Goal: Task Accomplishment & Management: Manage account settings

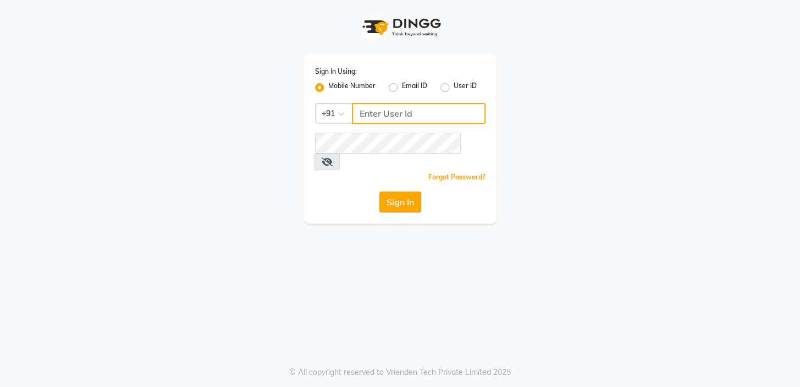
type input "9506660055"
drag, startPoint x: 388, startPoint y: 189, endPoint x: 392, endPoint y: 184, distance: 5.9
click at [389, 191] on button "Sign In" at bounding box center [401, 201] width 42 height 21
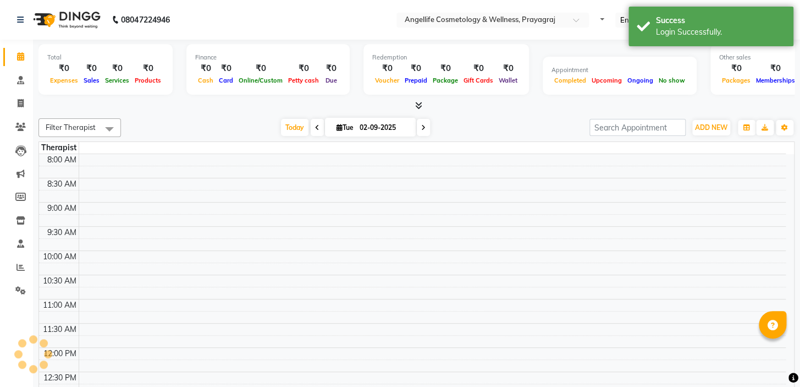
select select "en"
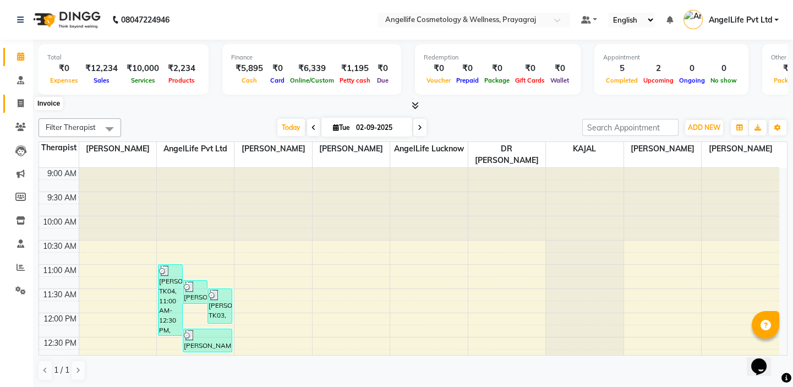
click at [20, 102] on icon at bounding box center [21, 103] width 6 height 8
select select "service"
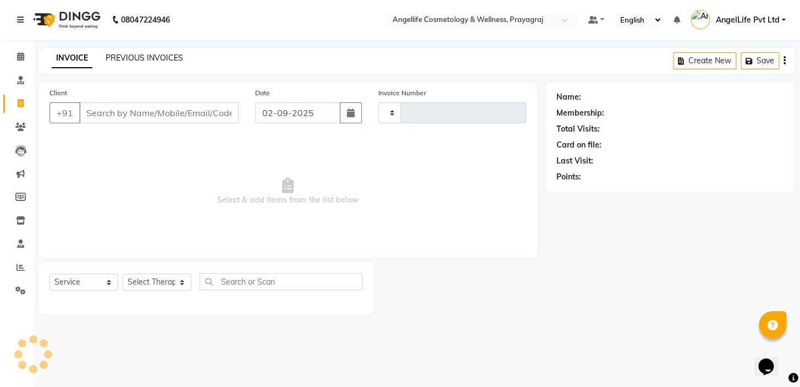
click at [135, 58] on link "PREVIOUS INVOICES" at bounding box center [145, 58] width 78 height 10
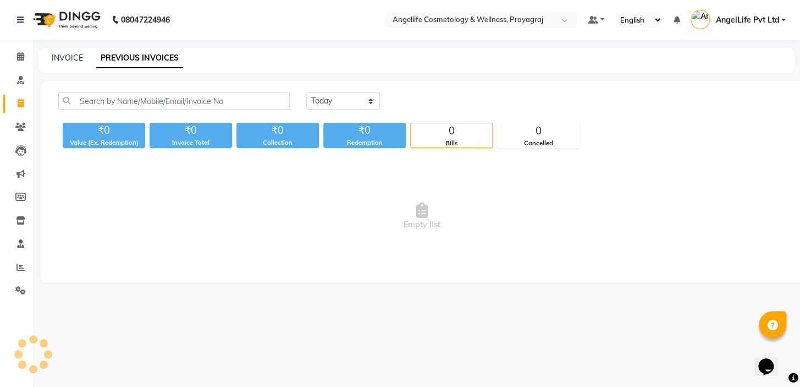
click at [135, 58] on link "PREVIOUS INVOICES" at bounding box center [139, 58] width 87 height 20
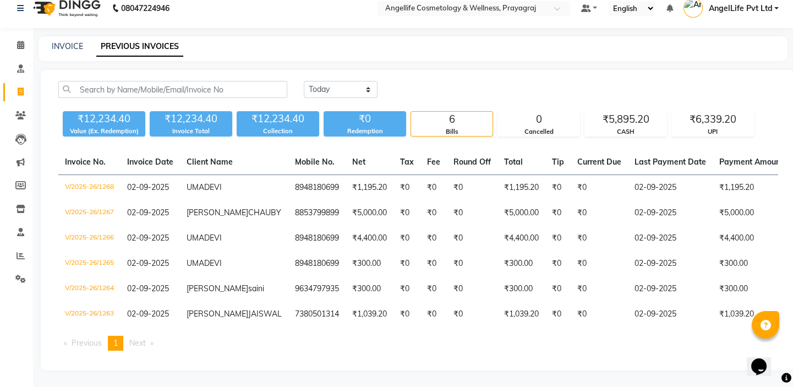
scroll to position [42, 0]
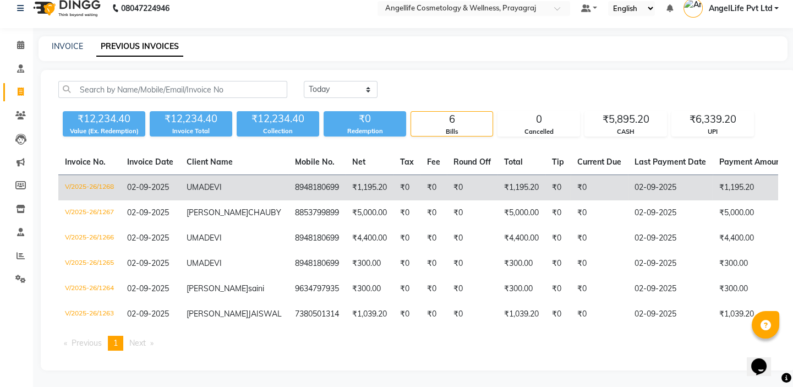
click at [420, 175] on td "₹0" at bounding box center [433, 188] width 26 height 26
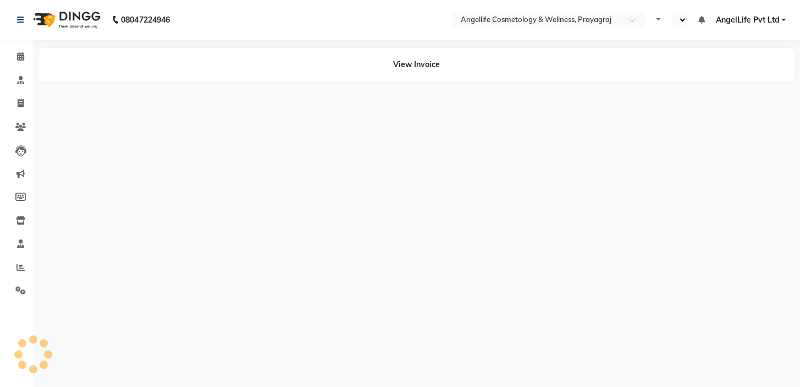
select select "en"
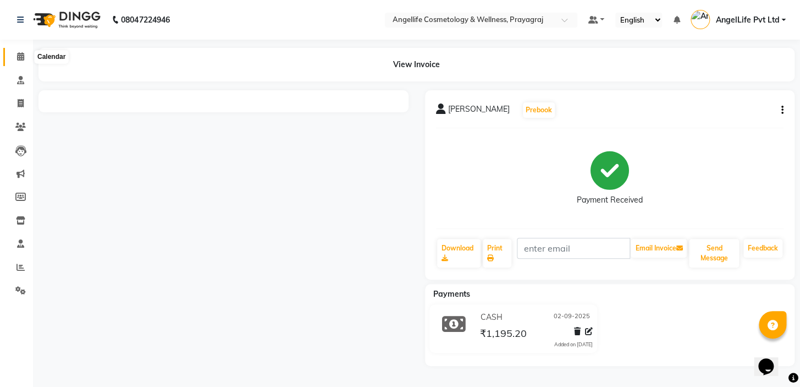
click at [18, 57] on icon at bounding box center [20, 56] width 7 height 8
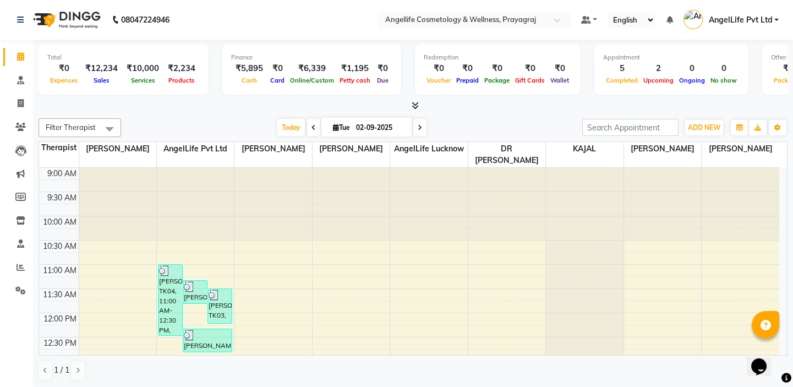
scroll to position [200, 0]
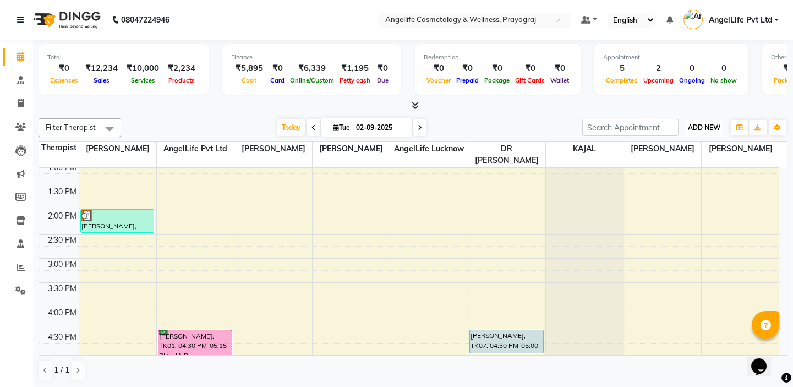
click at [713, 130] on button "ADD NEW Toggle Dropdown" at bounding box center [704, 127] width 38 height 15
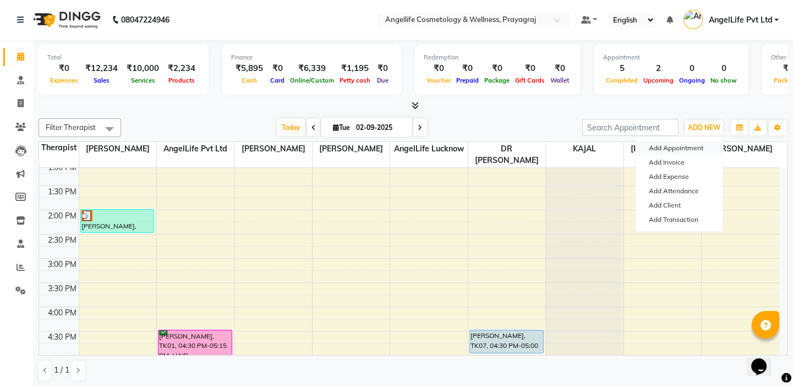
click at [688, 146] on button "Add Appointment" at bounding box center [678, 148] width 87 height 14
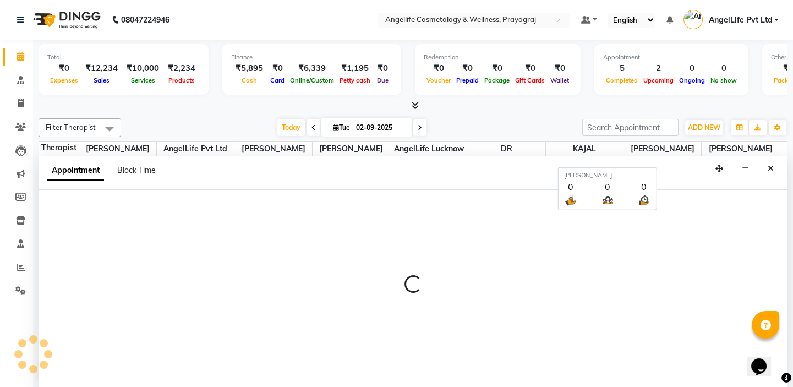
select select "600"
select select "tentative"
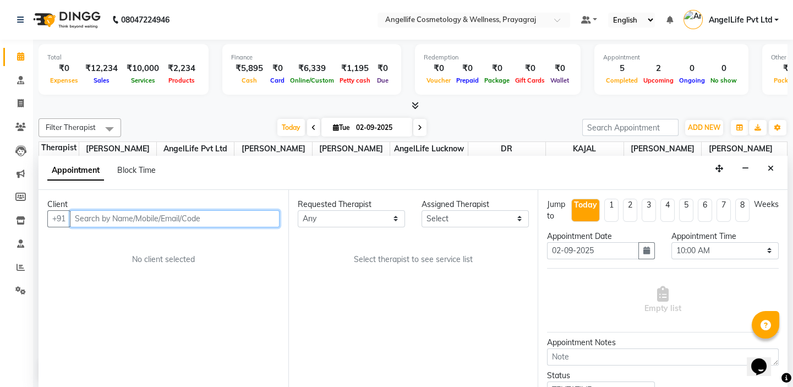
click at [256, 214] on input "text" at bounding box center [175, 218] width 210 height 17
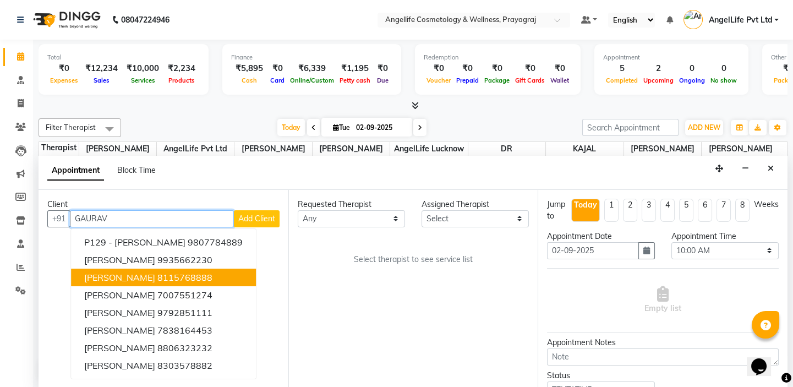
click at [204, 277] on ngb-highlight "8115768888" at bounding box center [184, 277] width 55 height 11
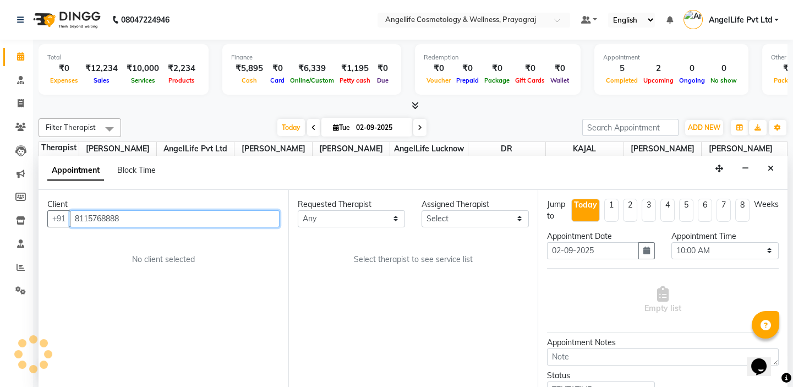
type input "8115768888"
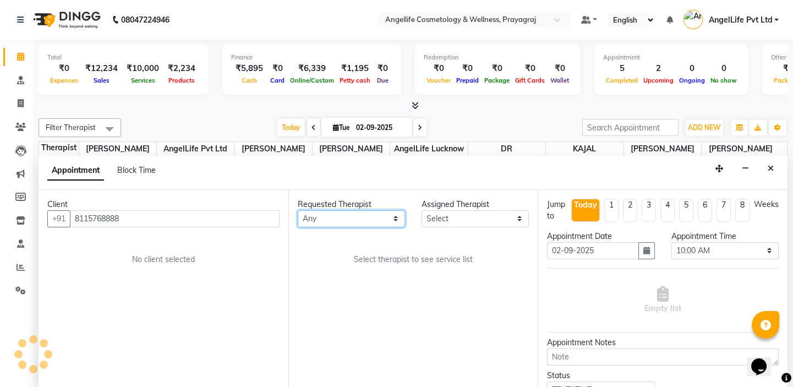
click at [329, 218] on select "Any AngelLife Lucknow AngelLife Pvt Ltd DR [PERSON_NAME] [PERSON_NAME] [PERSON_…" at bounding box center [351, 218] width 107 height 17
click at [329, 216] on select "Any AngelLife Lucknow AngelLife Pvt Ltd DR [PERSON_NAME] [PERSON_NAME] [PERSON_…" at bounding box center [351, 218] width 107 height 17
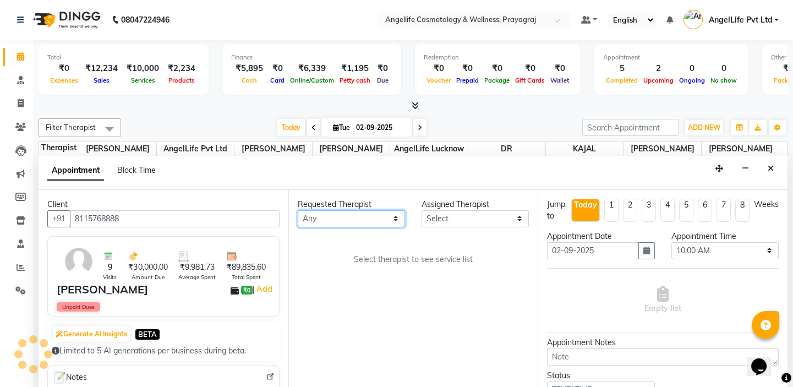
select select "34471"
click at [298, 210] on select "Any AngelLife Lucknow AngelLife Pvt Ltd DR [PERSON_NAME] [PERSON_NAME] [PERSON_…" at bounding box center [351, 218] width 107 height 17
select select "34471"
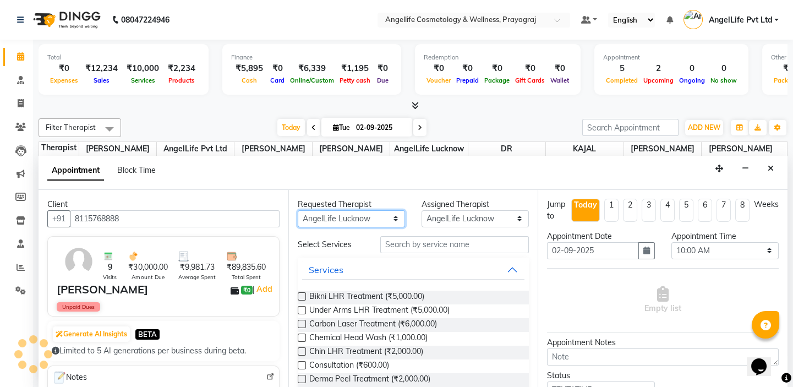
click at [345, 222] on select "Any AngelLife Lucknow AngelLife Pvt Ltd DR [PERSON_NAME] [PERSON_NAME] [PERSON_…" at bounding box center [351, 218] width 107 height 17
click at [348, 212] on select "Any AngelLife Lucknow AngelLife Pvt Ltd DR [PERSON_NAME] [PERSON_NAME] [PERSON_…" at bounding box center [351, 218] width 107 height 17
select select "26653"
click at [298, 210] on select "Any AngelLife Lucknow AngelLife Pvt Ltd DR [PERSON_NAME] [PERSON_NAME] [PERSON_…" at bounding box center [351, 218] width 107 height 17
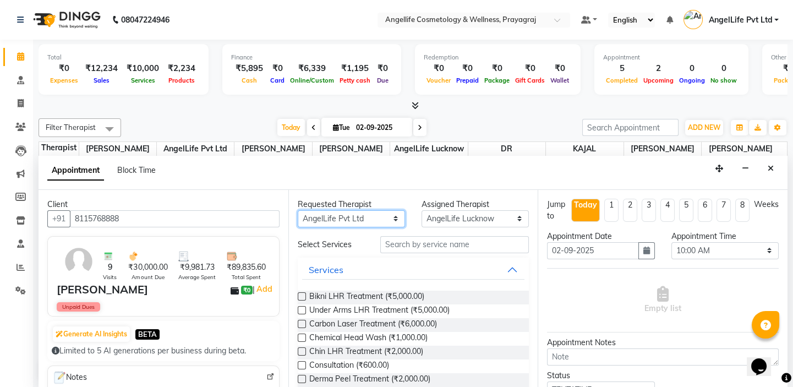
select select "26653"
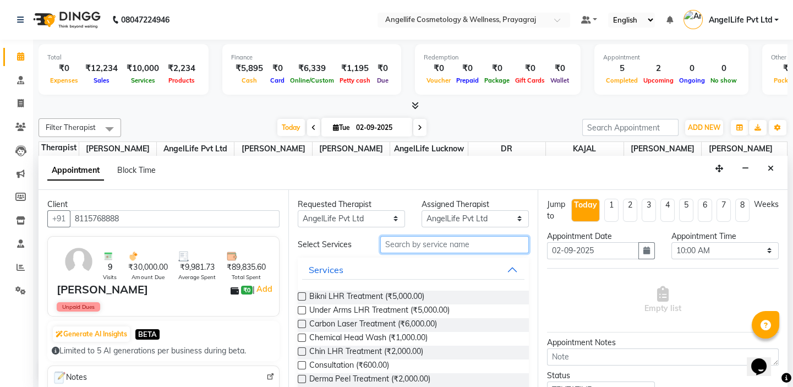
click at [471, 243] on input "text" at bounding box center [454, 244] width 149 height 17
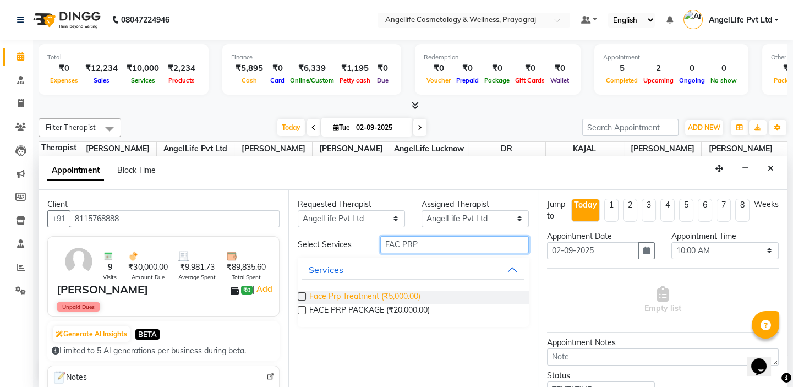
type input "FAC PRP"
click at [310, 297] on span "Face Prp Treatment (₹5,000.00)" at bounding box center [364, 297] width 111 height 14
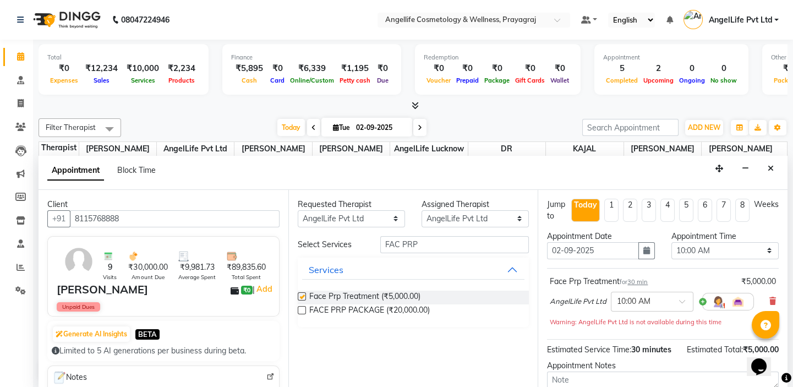
checkbox input "false"
click at [647, 302] on input "text" at bounding box center [641, 301] width 48 height 12
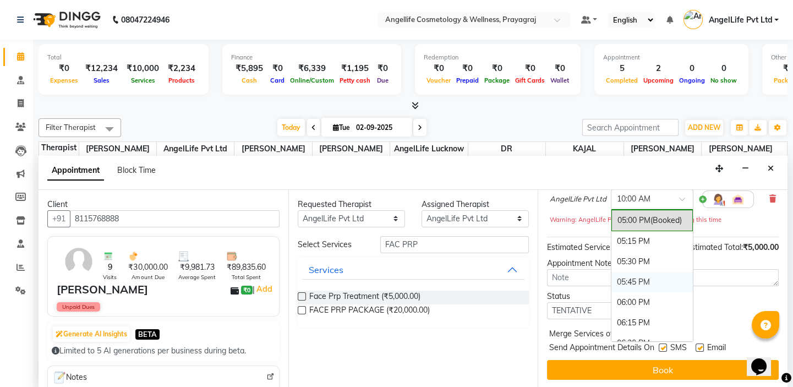
scroll to position [600, 0]
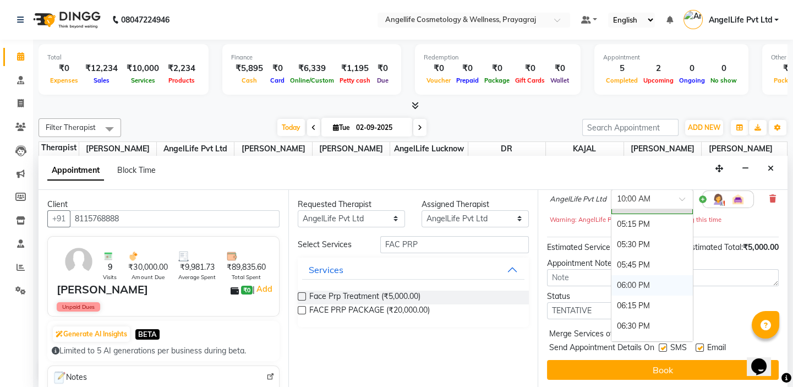
click at [638, 281] on div "06:00 PM" at bounding box center [651, 285] width 81 height 20
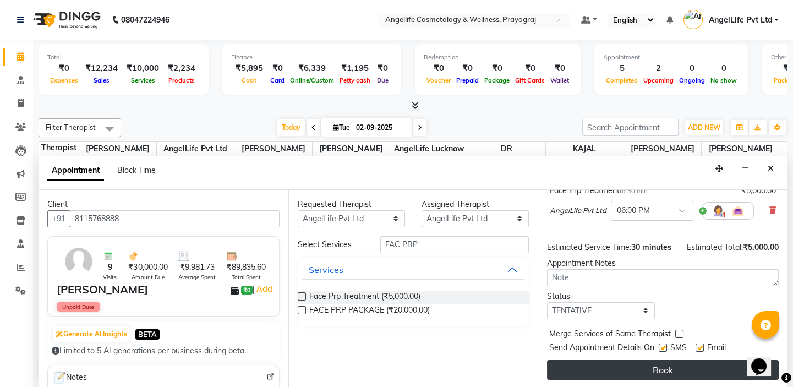
click at [647, 369] on button "Book" at bounding box center [663, 370] width 232 height 20
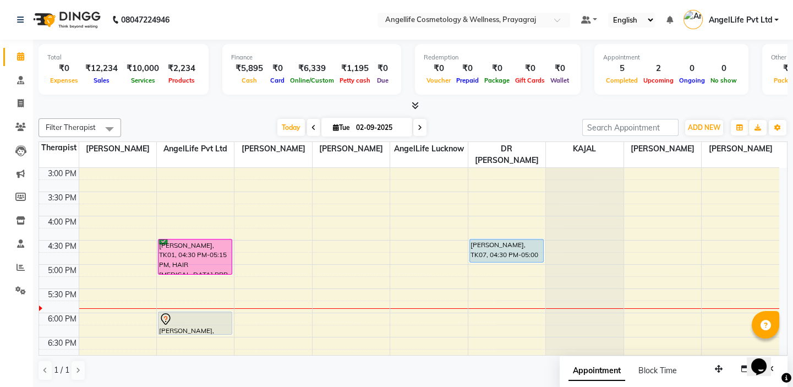
scroll to position [342, 0]
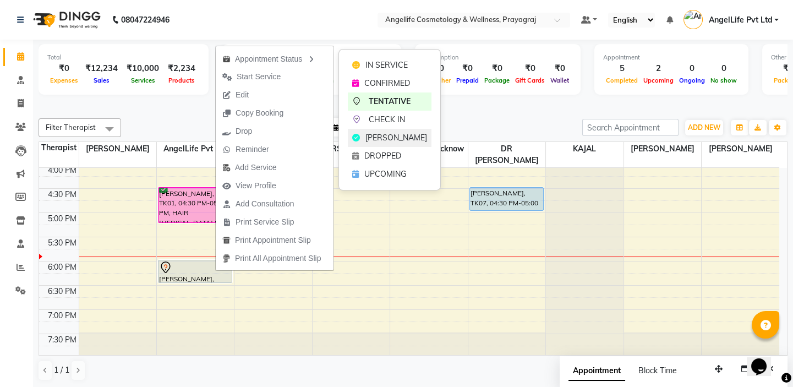
click at [408, 139] on span "[PERSON_NAME]" at bounding box center [396, 138] width 62 height 12
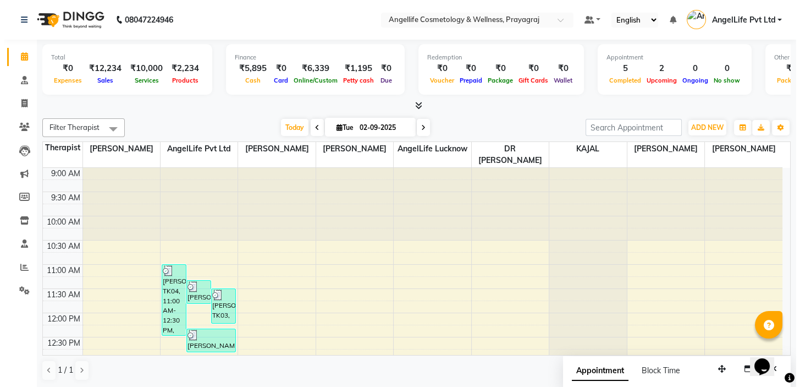
scroll to position [150, 0]
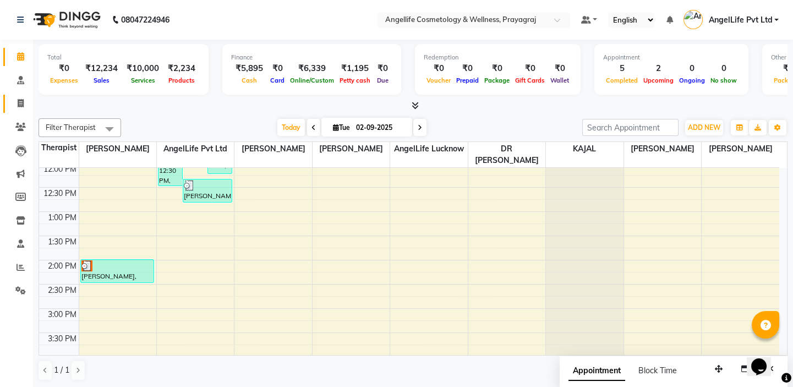
click at [19, 105] on icon at bounding box center [21, 103] width 6 height 8
select select "service"
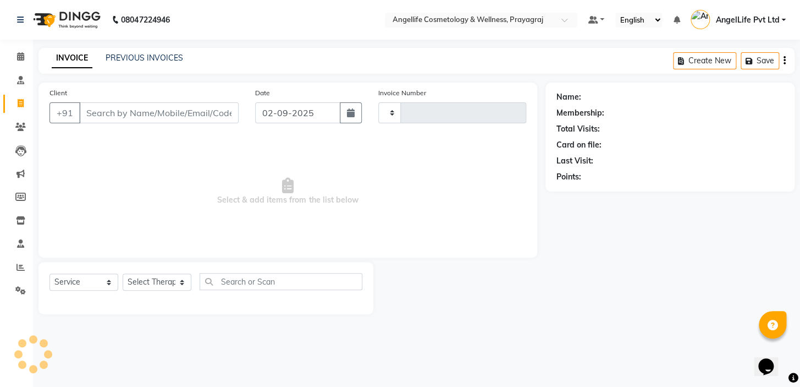
click at [118, 112] on input "Client" at bounding box center [159, 112] width 160 height 21
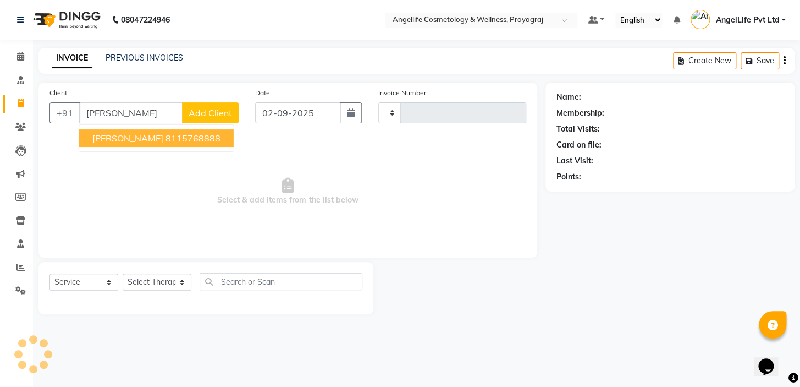
type input "[PERSON_NAME]"
type input "1269"
select select "4531"
click at [109, 135] on span "[PERSON_NAME]" at bounding box center [127, 138] width 71 height 11
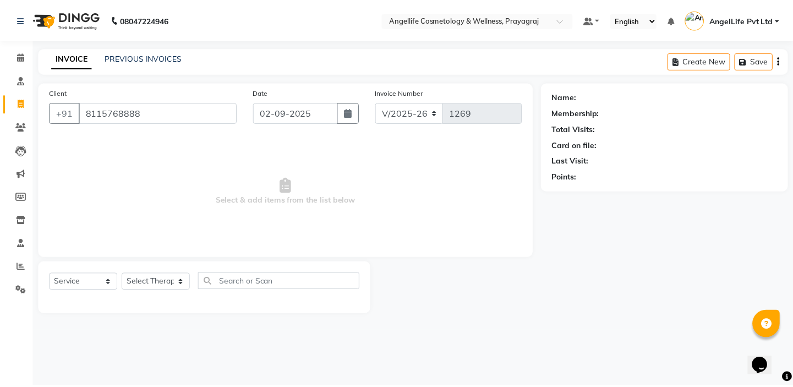
scroll to position [0, 0]
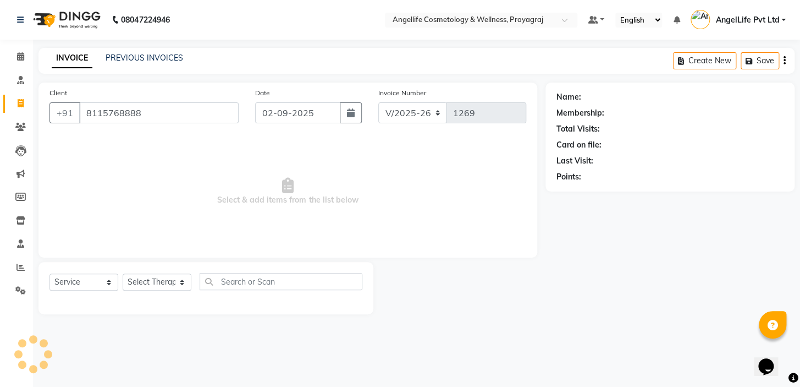
type input "8115768888"
click at [81, 282] on select "Select Service Product Membership Package Voucher Prepaid Gift Card" at bounding box center [84, 281] width 69 height 17
click at [81, 286] on select "Select Service Product Membership Package Voucher Prepaid Gift Card" at bounding box center [84, 281] width 69 height 17
click at [50, 273] on select "Select Service Product Membership Package Voucher Prepaid Gift Card" at bounding box center [84, 281] width 69 height 17
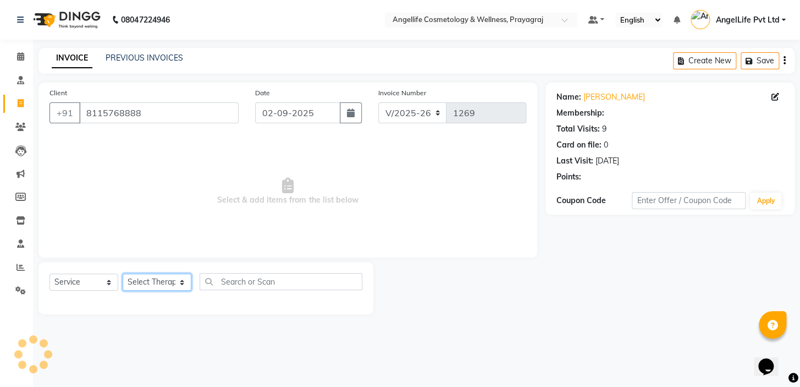
click at [146, 283] on select "Select Therapist AngelLife Lucknow AngelLife Pvt Ltd DR [PERSON_NAME] [PERSON_N…" at bounding box center [157, 281] width 69 height 17
select select "26653"
click at [123, 273] on select "Select Therapist AngelLife Lucknow AngelLife Pvt Ltd DR [PERSON_NAME] [PERSON_N…" at bounding box center [157, 281] width 69 height 17
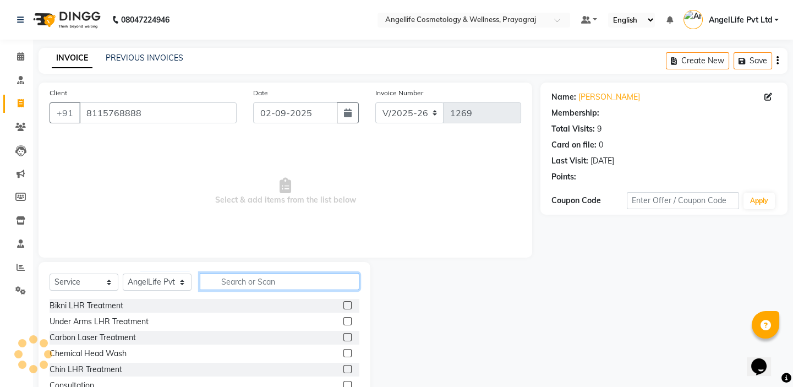
click at [253, 280] on input "text" at bounding box center [280, 281] width 160 height 17
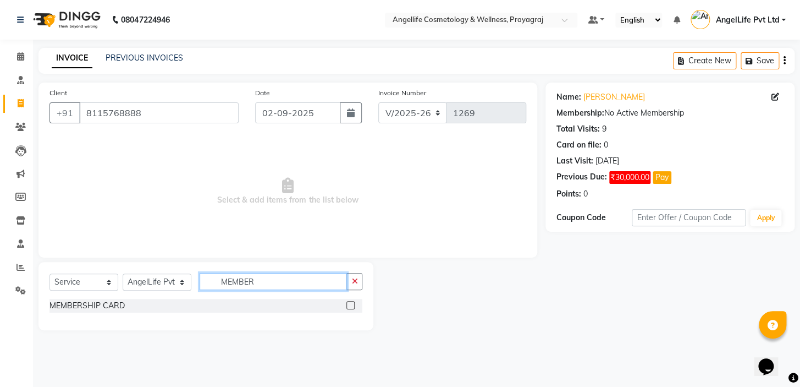
type input "MEMBER"
click at [350, 304] on label at bounding box center [351, 305] width 8 height 8
click at [350, 304] on input "checkbox" at bounding box center [350, 305] width 7 height 7
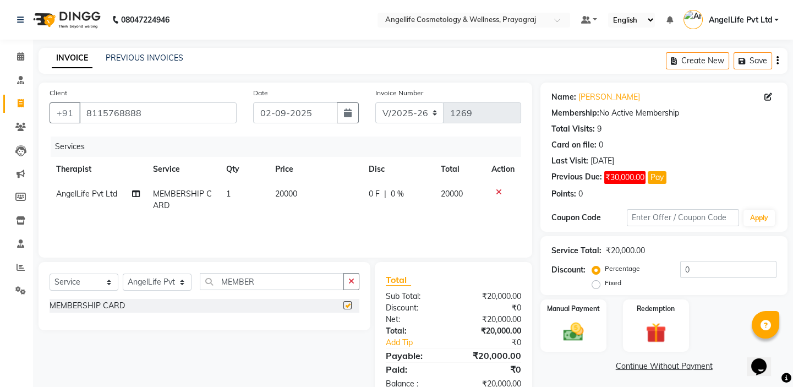
checkbox input "false"
click at [333, 203] on td "20000" at bounding box center [315, 200] width 94 height 36
select select "26653"
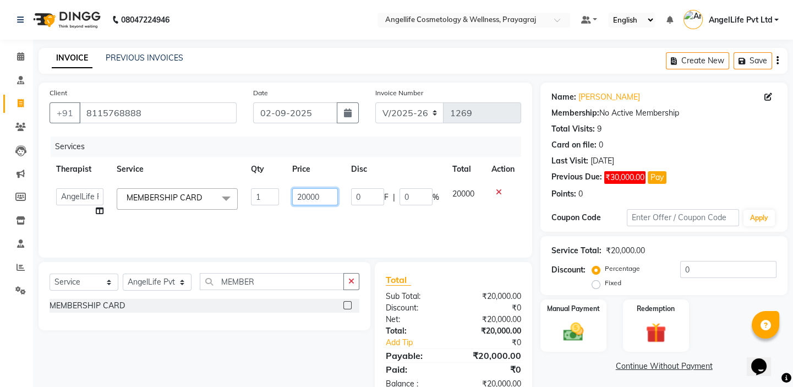
click at [325, 198] on input "20000" at bounding box center [315, 196] width 46 height 17
type input "2"
type input "100000"
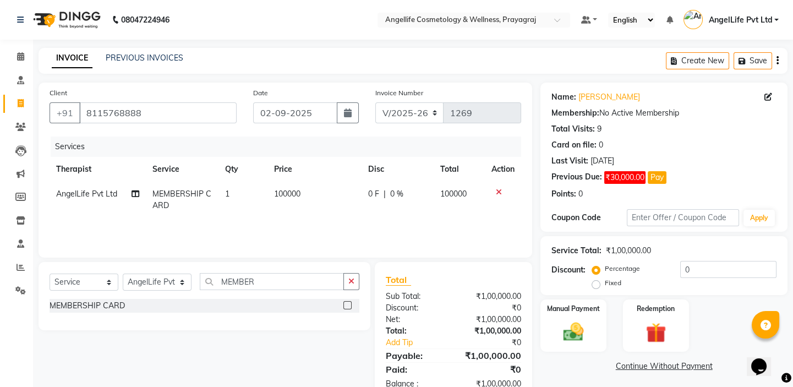
click at [376, 198] on span "0 F" at bounding box center [373, 194] width 11 height 12
select select "26653"
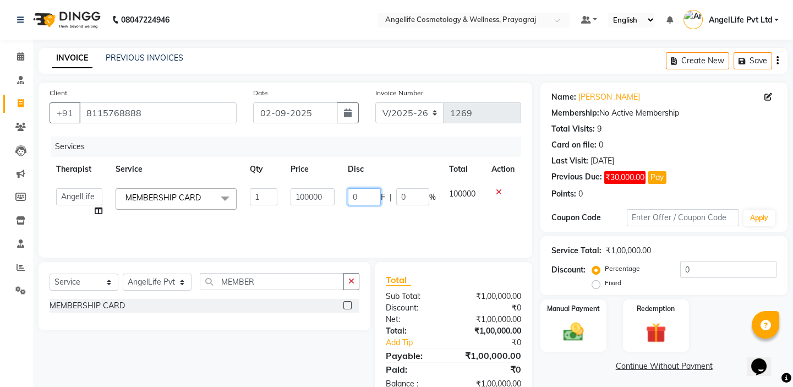
click at [375, 198] on input "0" at bounding box center [364, 196] width 33 height 17
type input "50000"
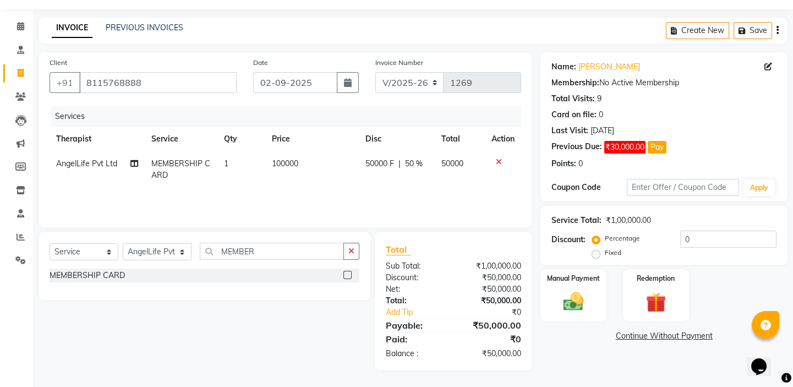
click at [569, 354] on div "Name: [PERSON_NAME] Membership: No Active Membership Total Visits: 9 Card on fi…" at bounding box center [667, 211] width 255 height 318
click at [628, 339] on link "Continue Without Payment" at bounding box center [663, 336] width 243 height 12
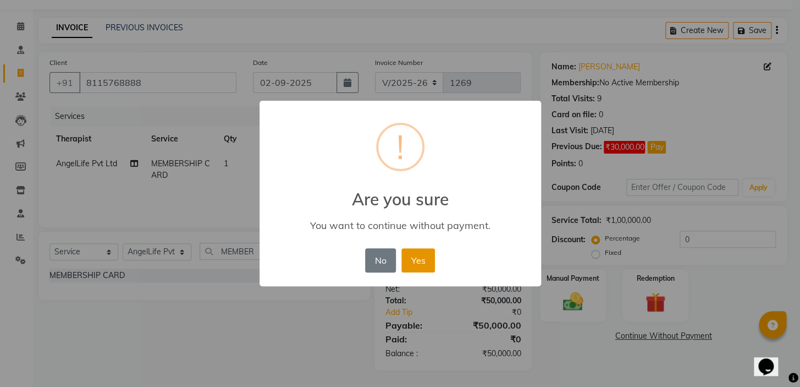
click at [414, 248] on button "Yes" at bounding box center [419, 260] width 34 height 24
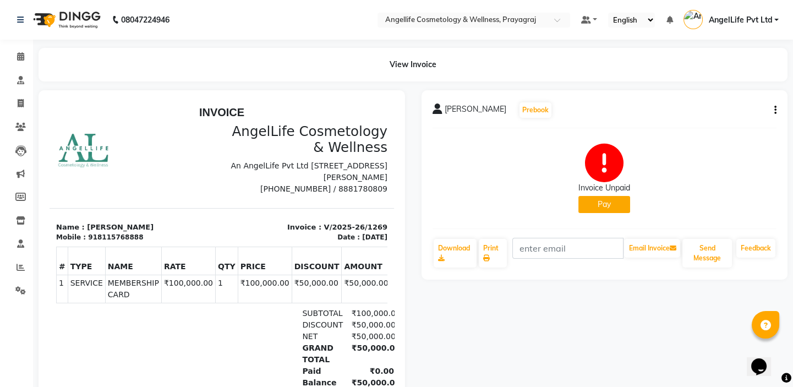
click at [595, 197] on button "Pay" at bounding box center [604, 204] width 52 height 17
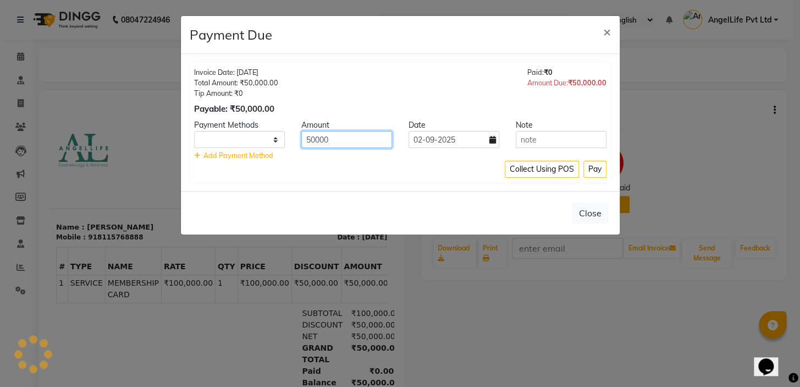
click at [358, 140] on input "50000" at bounding box center [346, 139] width 91 height 17
type input "5000"
select select "1"
type input "5"
type input "25000"
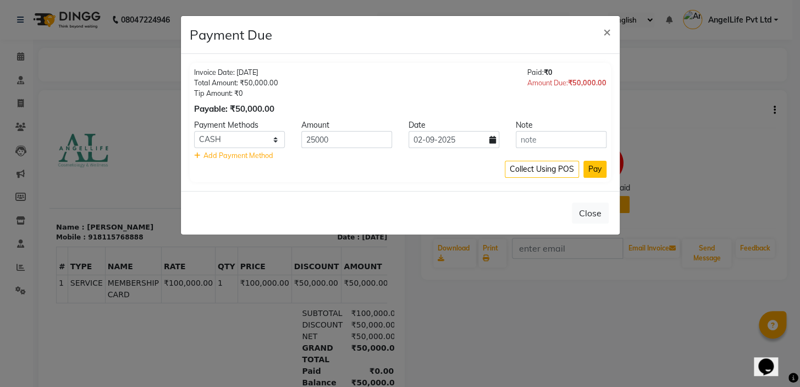
click at [594, 169] on button "Pay" at bounding box center [595, 169] width 23 height 17
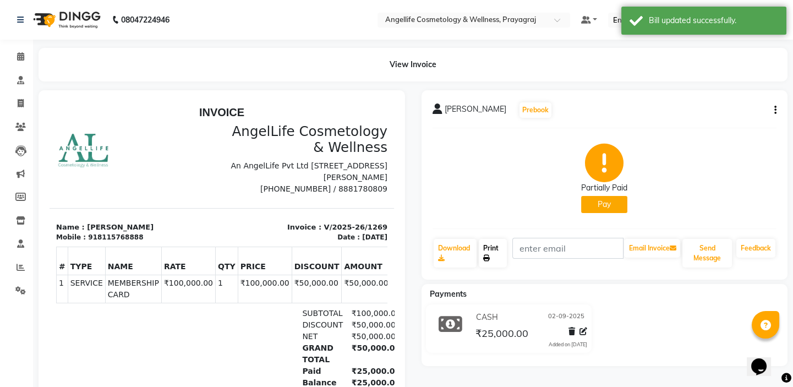
click at [493, 254] on link "Print" at bounding box center [493, 253] width 28 height 29
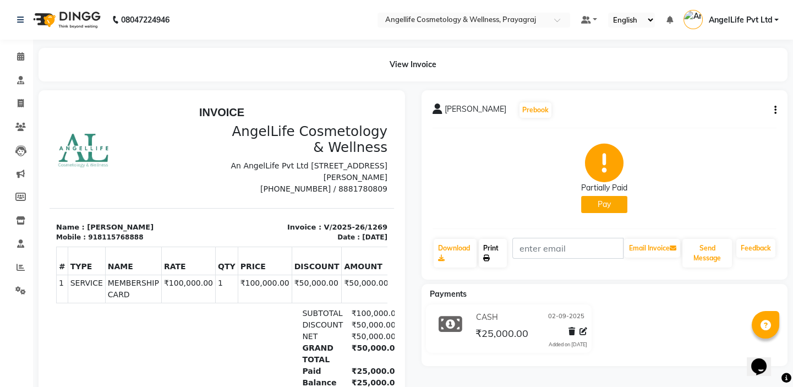
click at [495, 250] on link "Print" at bounding box center [493, 253] width 28 height 29
click at [495, 251] on link "Print" at bounding box center [493, 253] width 28 height 29
drag, startPoint x: 556, startPoint y: 236, endPoint x: 18, endPoint y: 105, distance: 554.2
click at [18, 105] on icon at bounding box center [21, 103] width 6 height 8
select select "service"
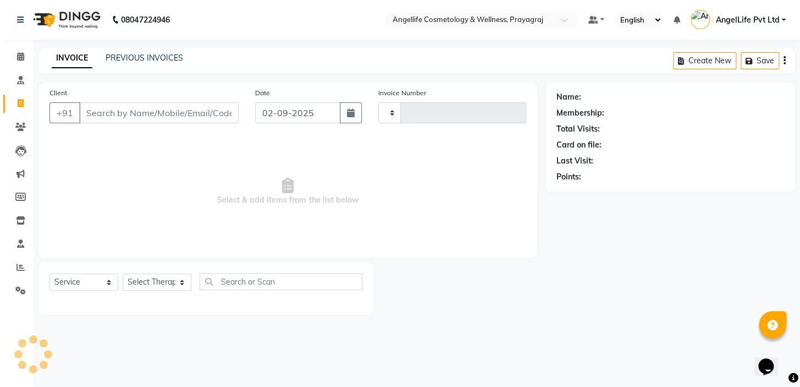
type input "1270"
select select "4531"
click at [151, 58] on link "PREVIOUS INVOICES" at bounding box center [145, 58] width 78 height 10
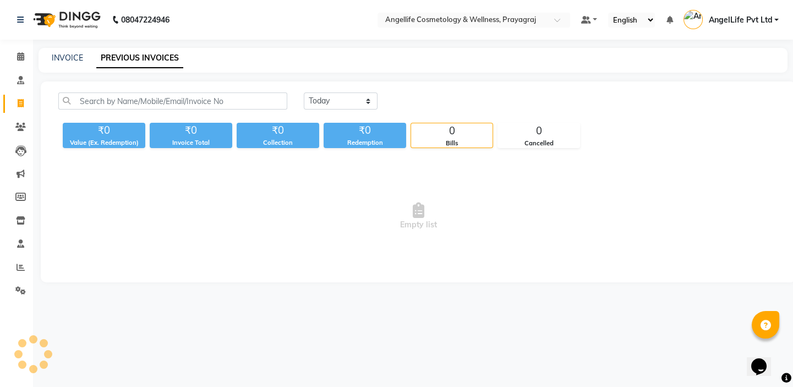
click at [151, 58] on link "PREVIOUS INVOICES" at bounding box center [139, 58] width 87 height 20
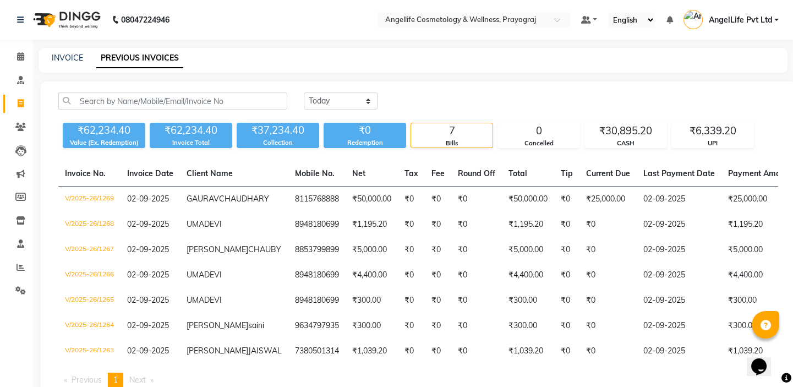
click at [0, 226] on li "Inventory" at bounding box center [16, 221] width 33 height 24
click at [34, 263] on main "INVOICE PREVIOUS INVOICES [DATE] [DATE] Custom Range ₹62,234.40 Value (Ex. Rede…" at bounding box center [413, 236] width 760 height 376
